Goal: Navigation & Orientation: Find specific page/section

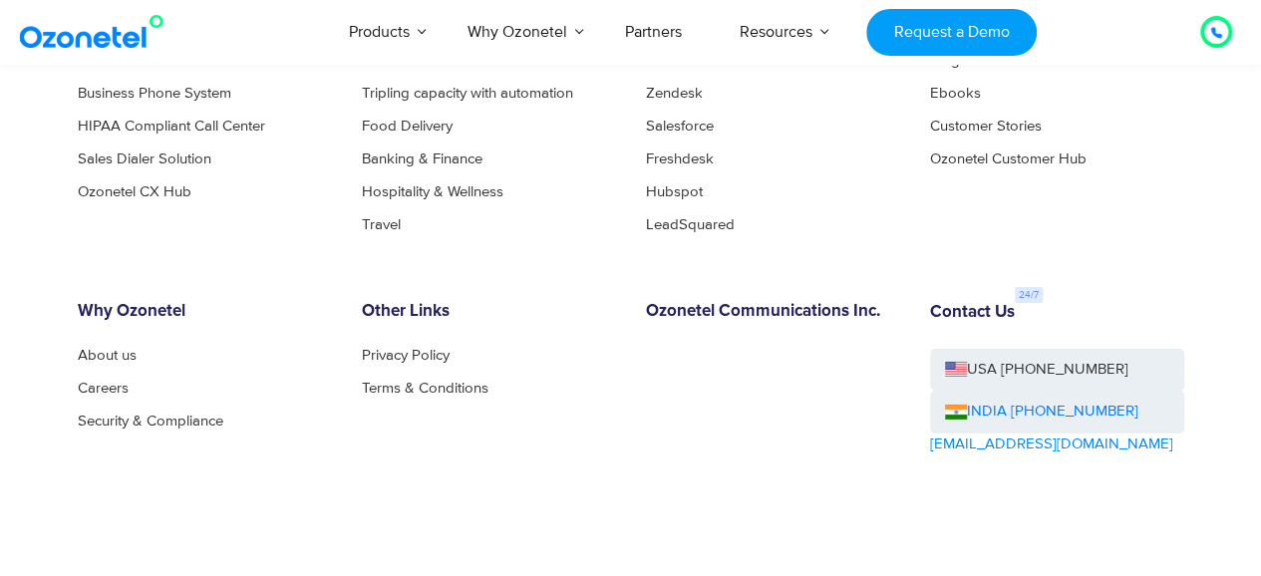
scroll to position [10776, 0]
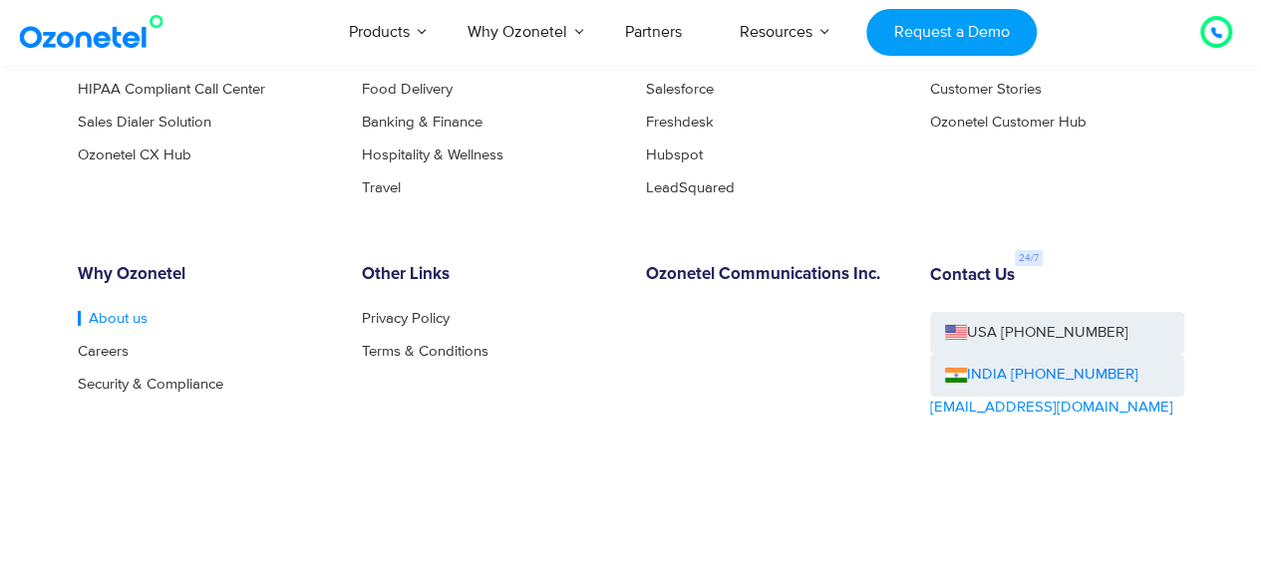
click at [108, 319] on link "About us" at bounding box center [113, 318] width 70 height 15
